Goal: Information Seeking & Learning: Check status

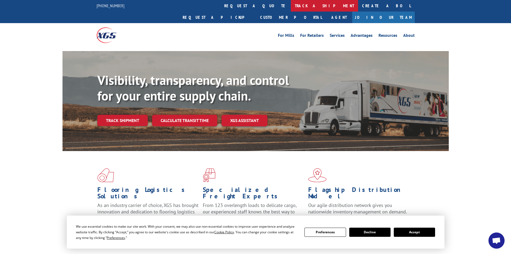
click at [291, 7] on link "track a shipment" at bounding box center [324, 6] width 67 height 12
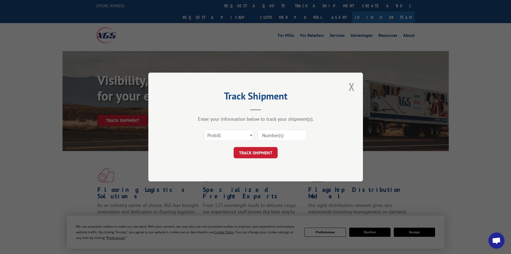
click at [269, 134] on input at bounding box center [282, 134] width 49 height 11
click at [235, 139] on select "Select category... Probill BOL PO" at bounding box center [228, 134] width 49 height 11
select select "bol"
click at [204, 129] on select "Select category... Probill BOL PO" at bounding box center [228, 134] width 49 height 11
click at [266, 134] on input at bounding box center [282, 134] width 49 height 11
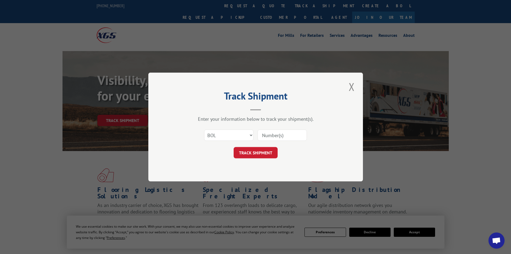
paste input "4866038"
type input "4866038"
click at [258, 147] on button "TRACK SHIPMENT" at bounding box center [256, 152] width 44 height 11
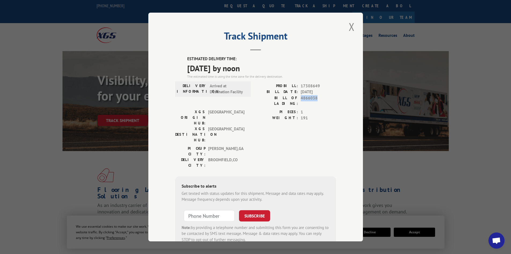
drag, startPoint x: 315, startPoint y: 98, endPoint x: 299, endPoint y: 98, distance: 15.6
click at [301, 98] on span "4866038" at bounding box center [318, 100] width 35 height 11
copy span "4866038"
click at [352, 24] on button "Close modal" at bounding box center [351, 26] width 9 height 15
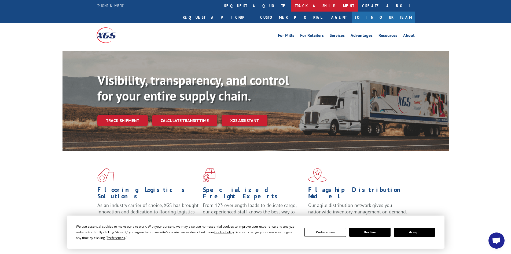
click at [291, 3] on link "track a shipment" at bounding box center [324, 6] width 67 height 12
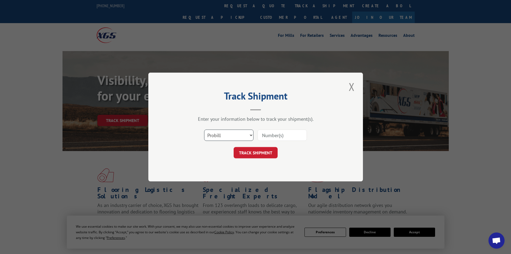
click at [237, 134] on select "Select category... Probill BOL PO" at bounding box center [228, 134] width 49 height 11
select select "po"
click at [204, 129] on select "Select category... Probill BOL PO" at bounding box center [228, 134] width 49 height 11
click at [296, 135] on input at bounding box center [282, 134] width 49 height 11
paste input "48543920"
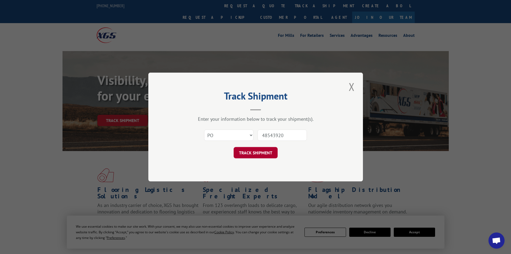
type input "48543920"
click at [260, 151] on button "TRACK SHIPMENT" at bounding box center [256, 152] width 44 height 11
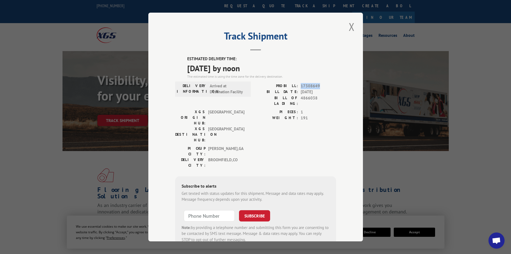
drag, startPoint x: 318, startPoint y: 85, endPoint x: 299, endPoint y: 85, distance: 19.1
click at [301, 85] on span "17308649" at bounding box center [318, 86] width 35 height 6
copy span "17308649"
click at [350, 25] on button "Close modal" at bounding box center [351, 26] width 9 height 15
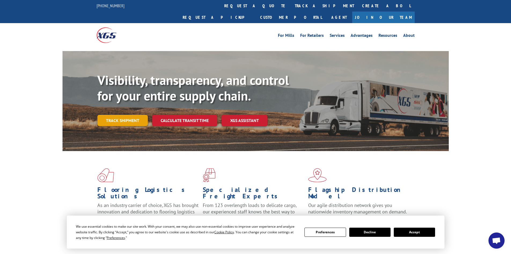
click at [129, 115] on link "Track shipment" at bounding box center [122, 120] width 50 height 11
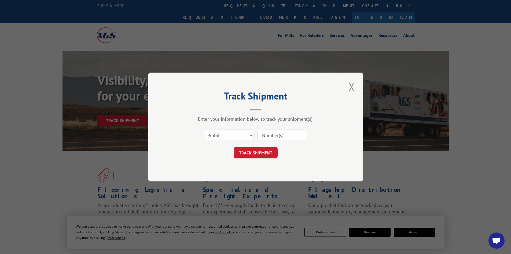
click at [286, 137] on input at bounding box center [282, 134] width 49 height 11
paste input "17308649"
type input "17308649"
click button "TRACK SHIPMENT" at bounding box center [256, 152] width 44 height 11
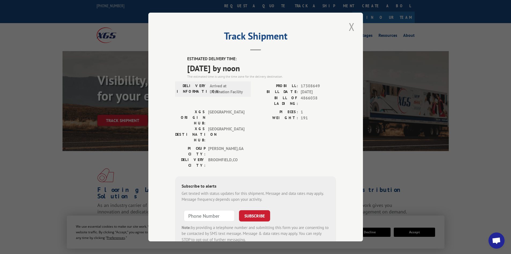
click at [350, 25] on button "Close modal" at bounding box center [351, 26] width 9 height 15
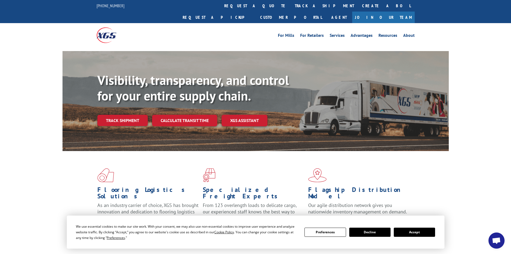
click at [414, 232] on button "Accept" at bounding box center [414, 231] width 41 height 9
